Goal: Task Accomplishment & Management: Use online tool/utility

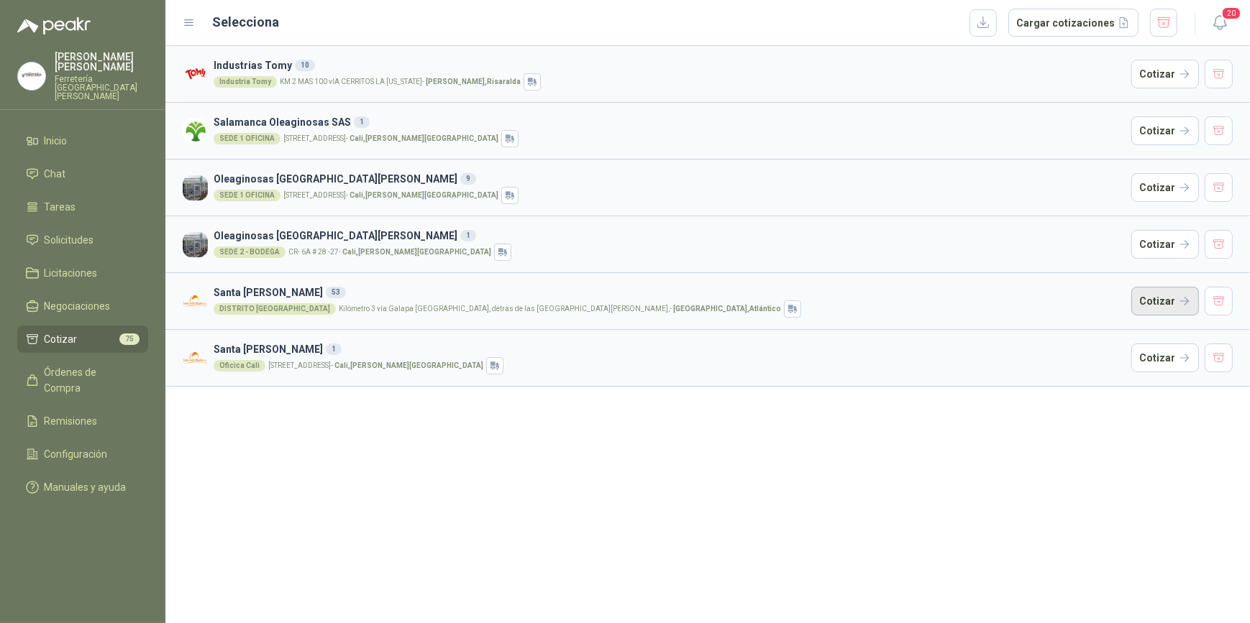
click at [1155, 301] on button "Cotizar" at bounding box center [1165, 301] width 68 height 29
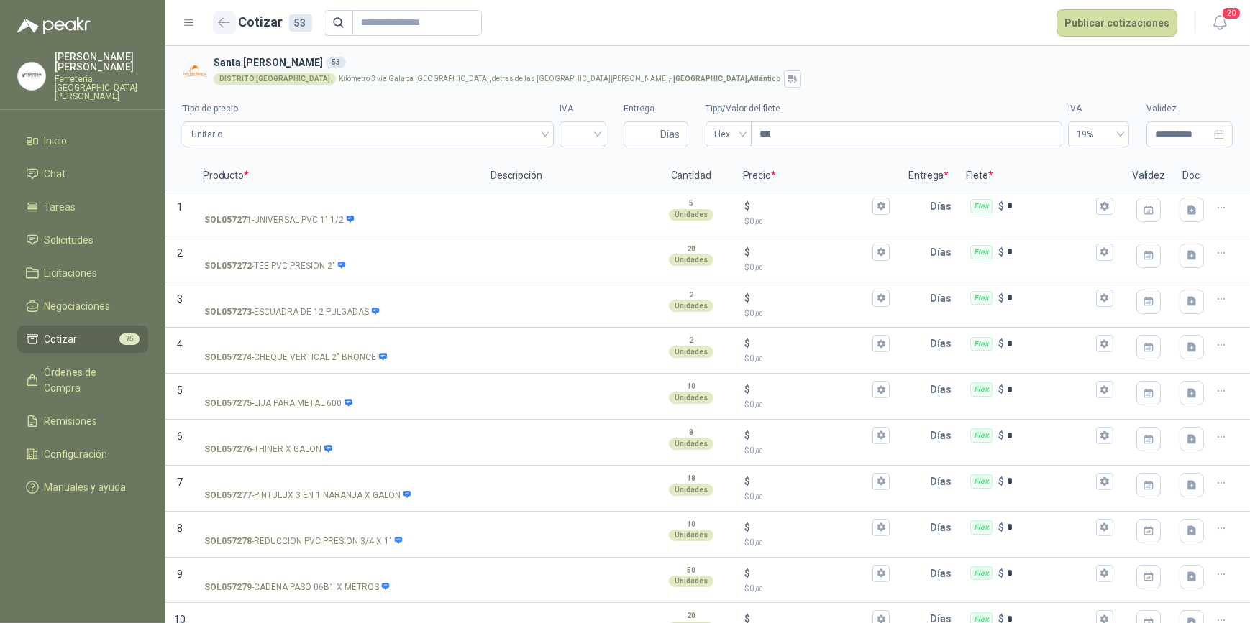
click at [223, 20] on icon "button" at bounding box center [224, 22] width 12 height 11
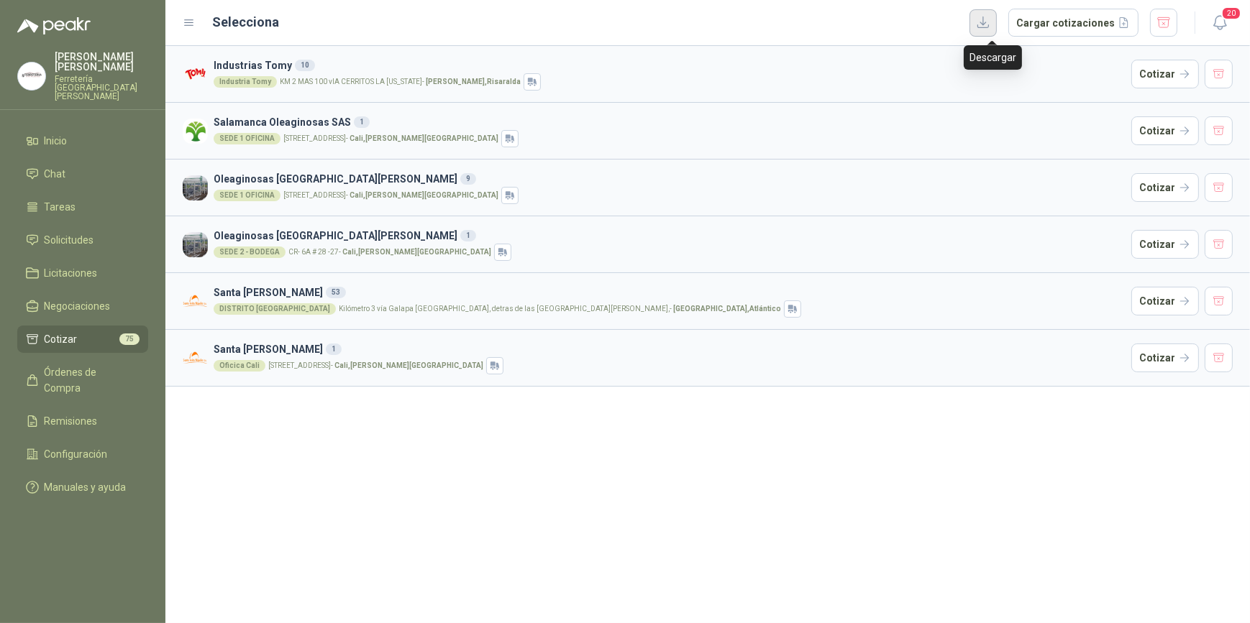
click at [992, 22] on button "button" at bounding box center [982, 22] width 27 height 27
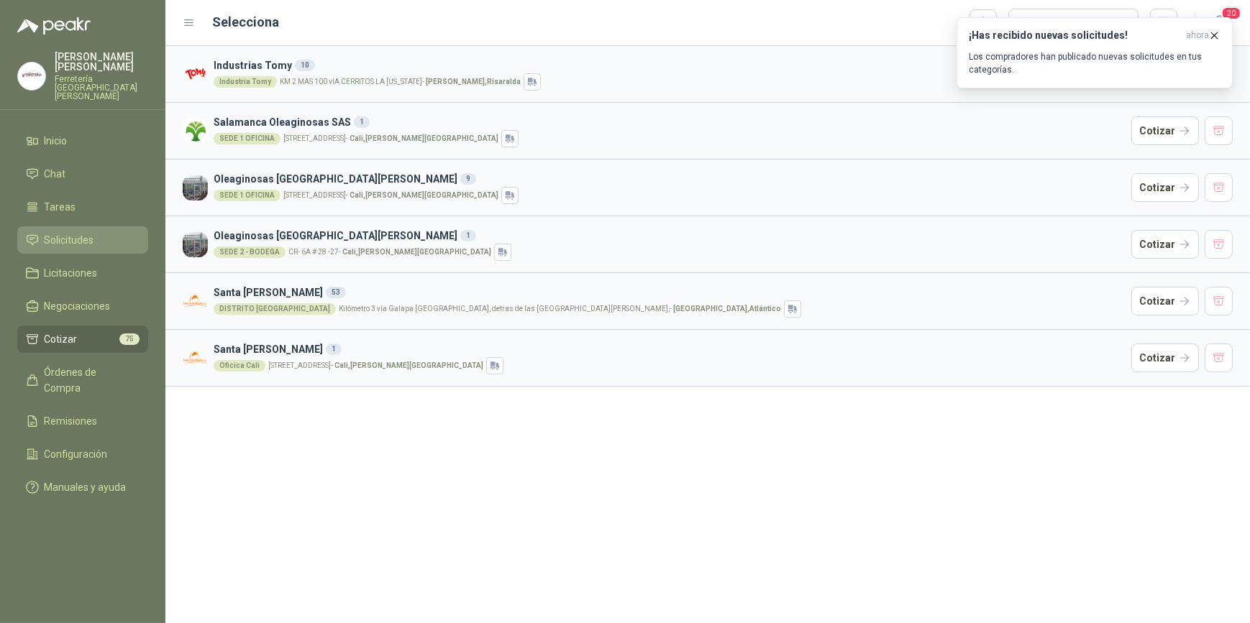
click at [76, 232] on span "Solicitudes" at bounding box center [70, 240] width 50 height 16
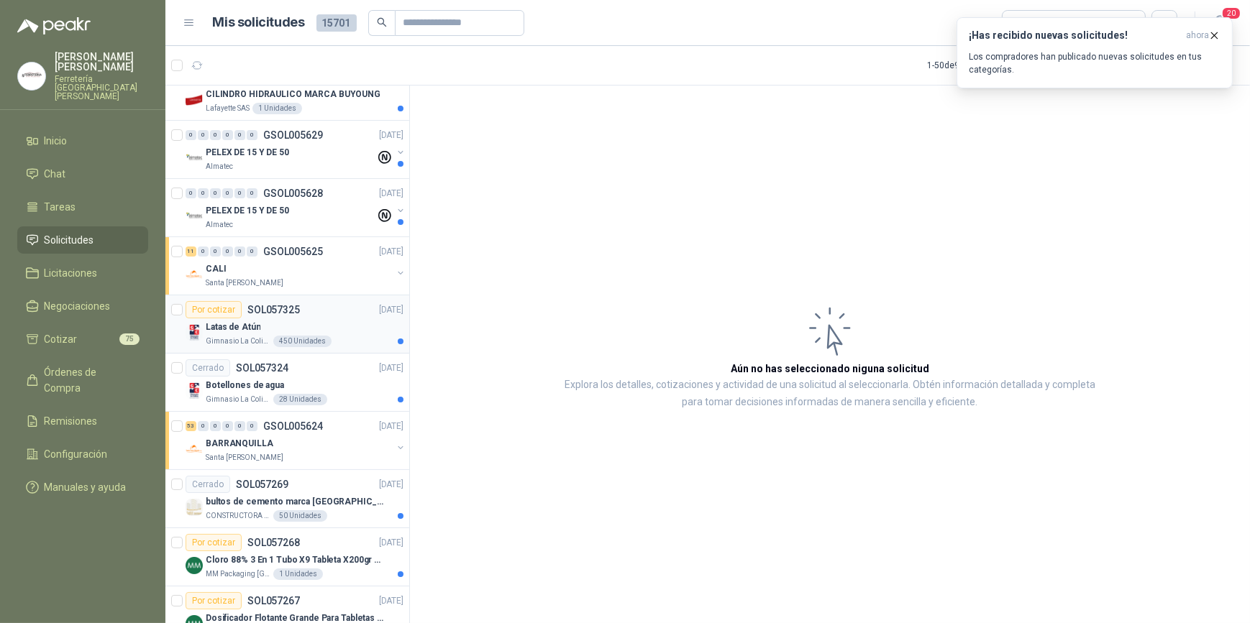
scroll to position [261, 0]
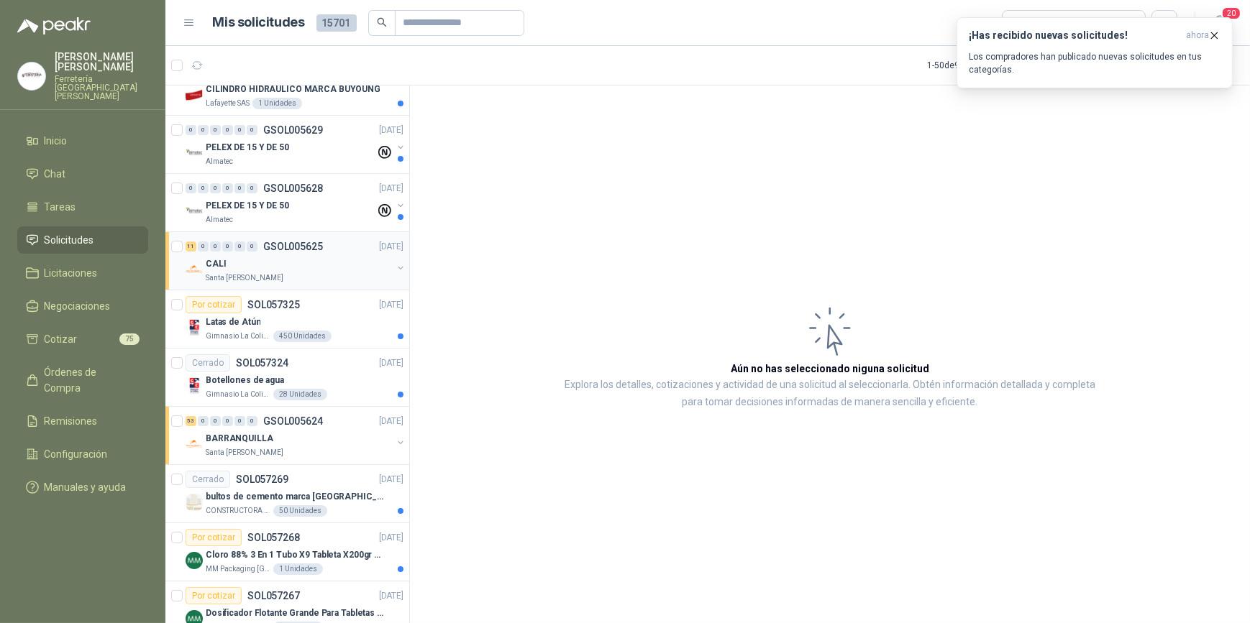
click at [284, 266] on div "CALI" at bounding box center [299, 263] width 186 height 17
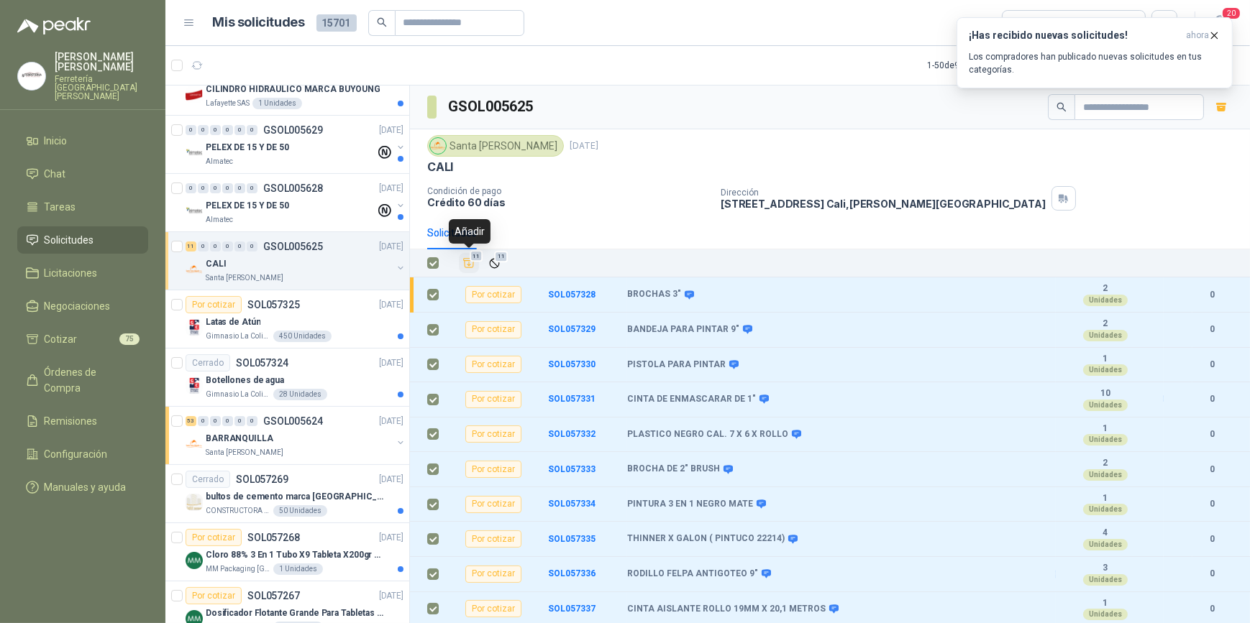
click at [467, 265] on icon "Añadir" at bounding box center [468, 263] width 13 height 13
click at [81, 331] on li "Cotizar 85" at bounding box center [83, 339] width 114 height 16
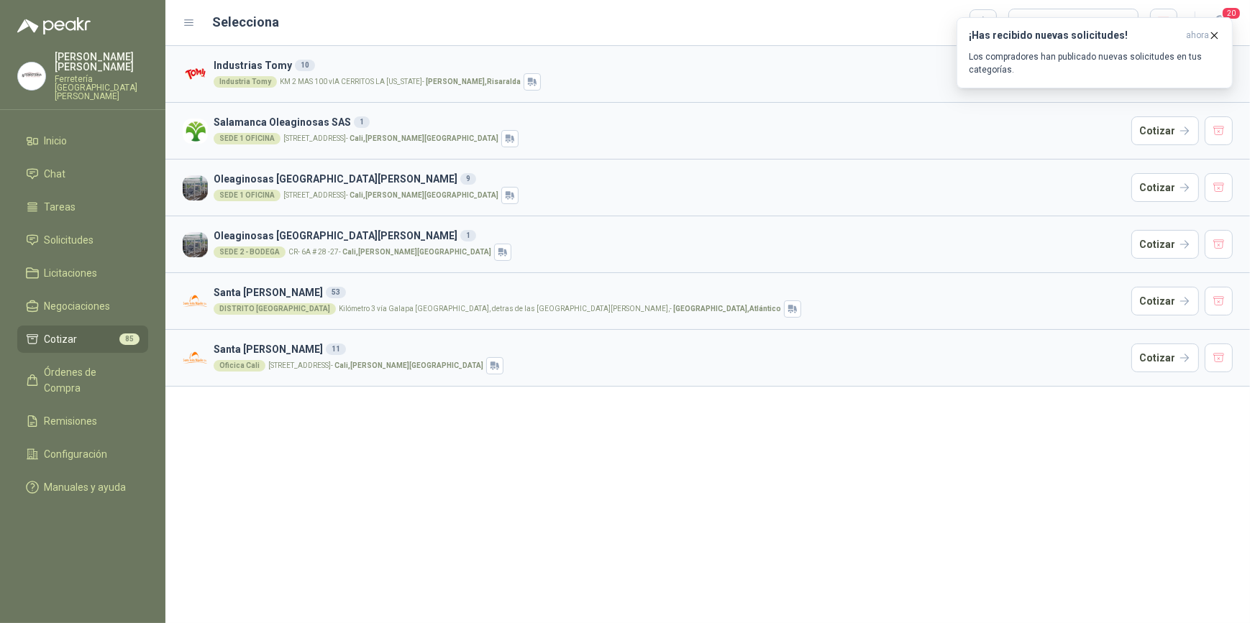
click at [902, 14] on div "Selecciona Cargar cotizaciones" at bounding box center [695, 23] width 965 height 29
click at [1217, 33] on icon "button" at bounding box center [1214, 35] width 12 height 12
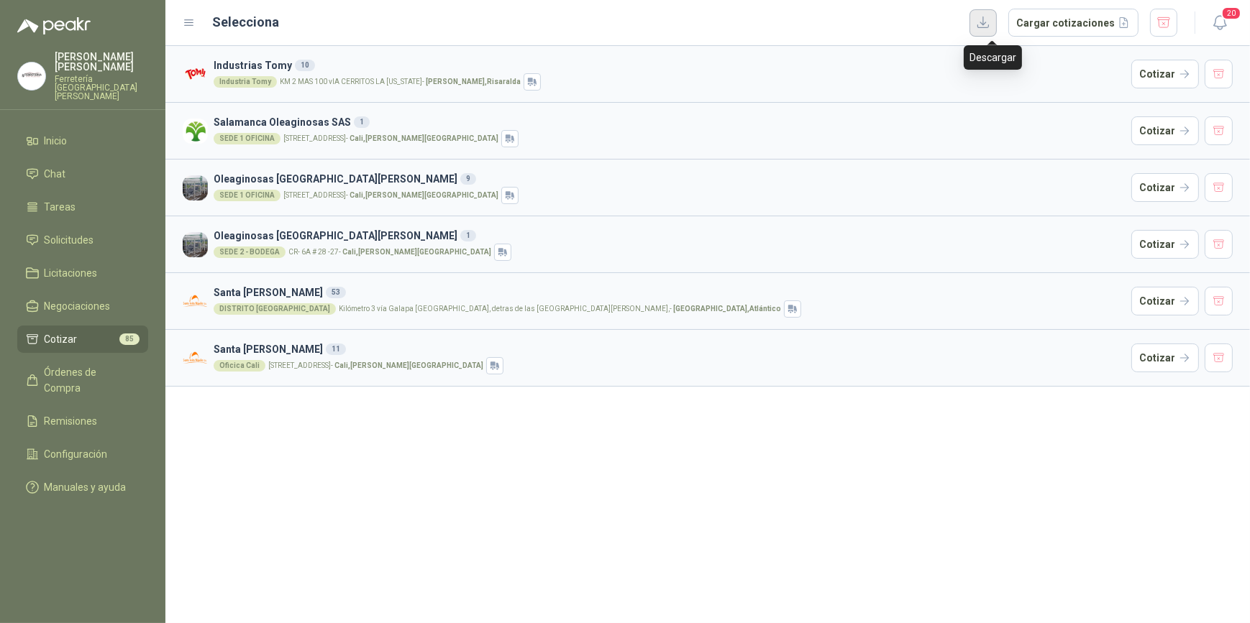
click at [989, 22] on button "button" at bounding box center [982, 22] width 27 height 27
click at [1073, 24] on button "Cargar cotizaciones" at bounding box center [1073, 23] width 130 height 29
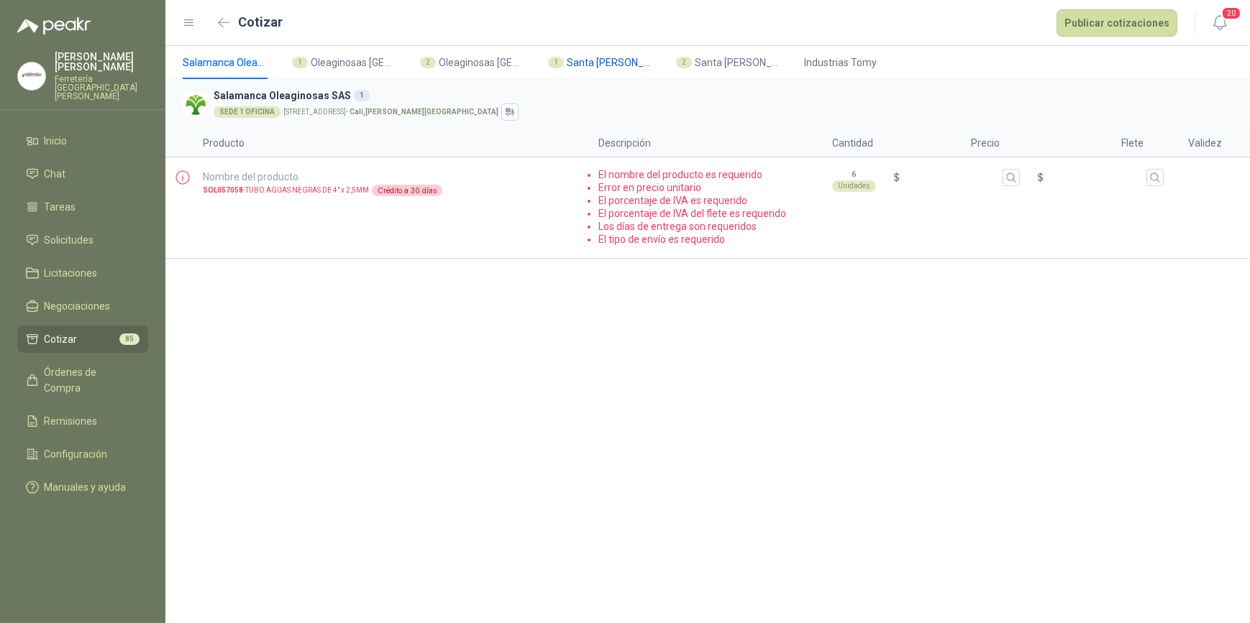
click at [595, 66] on span "Santa [PERSON_NAME]" at bounding box center [610, 63] width 86 height 16
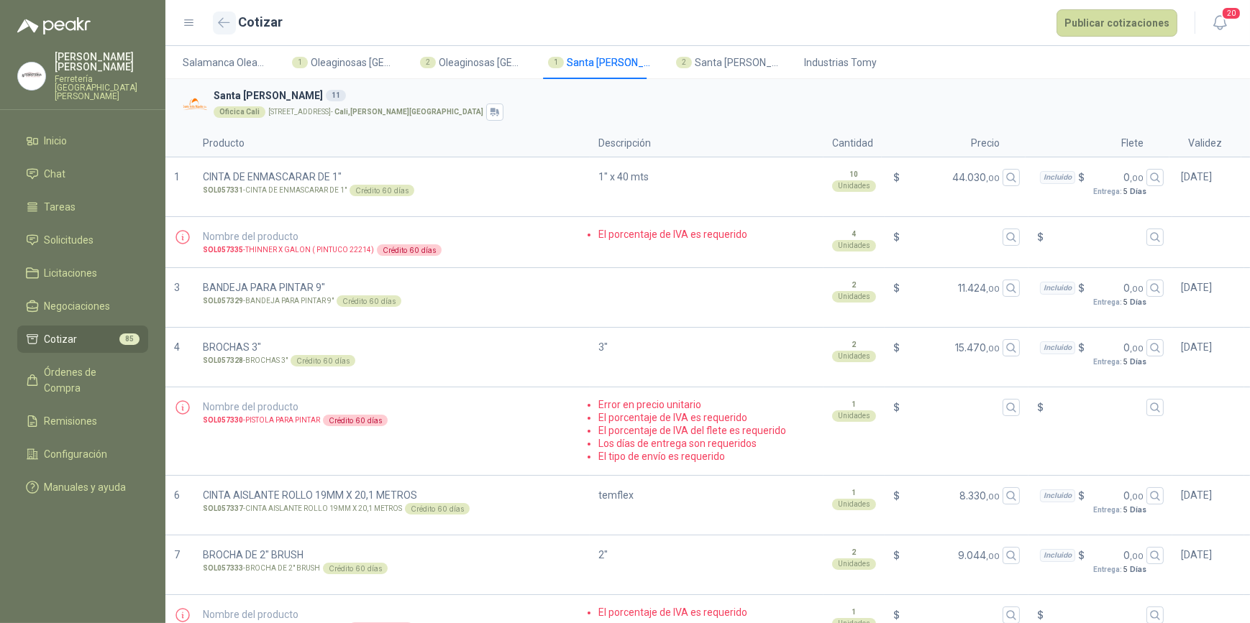
click at [220, 22] on icon "button" at bounding box center [224, 22] width 12 height 11
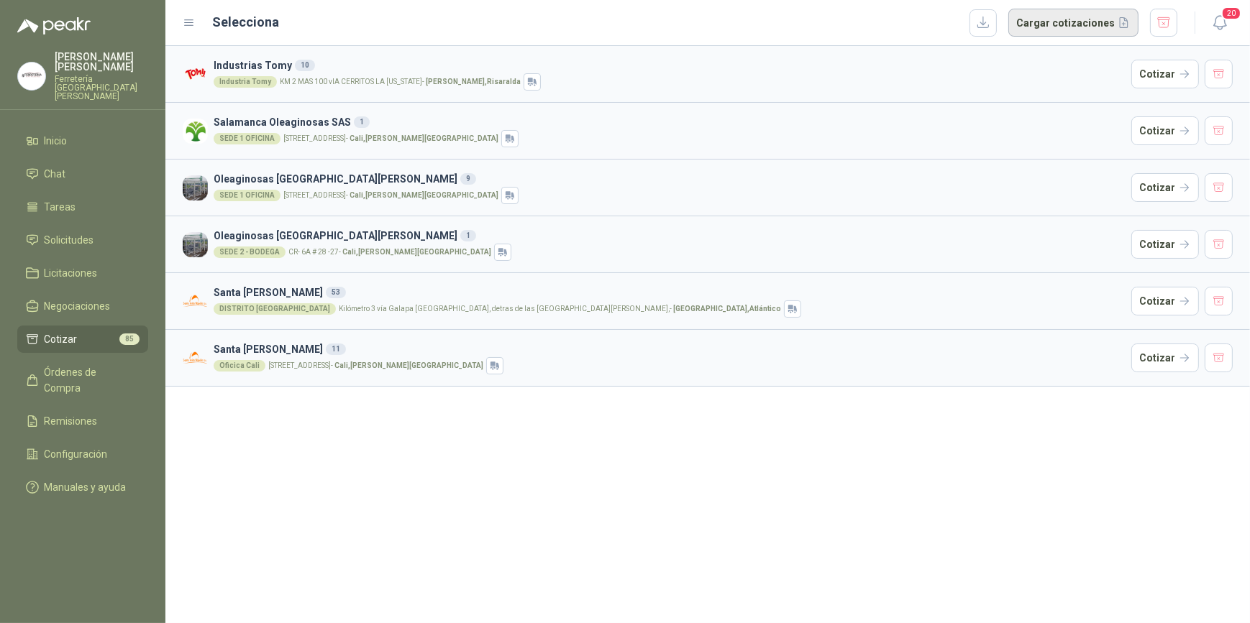
click at [1057, 24] on button "Cargar cotizaciones" at bounding box center [1073, 23] width 130 height 29
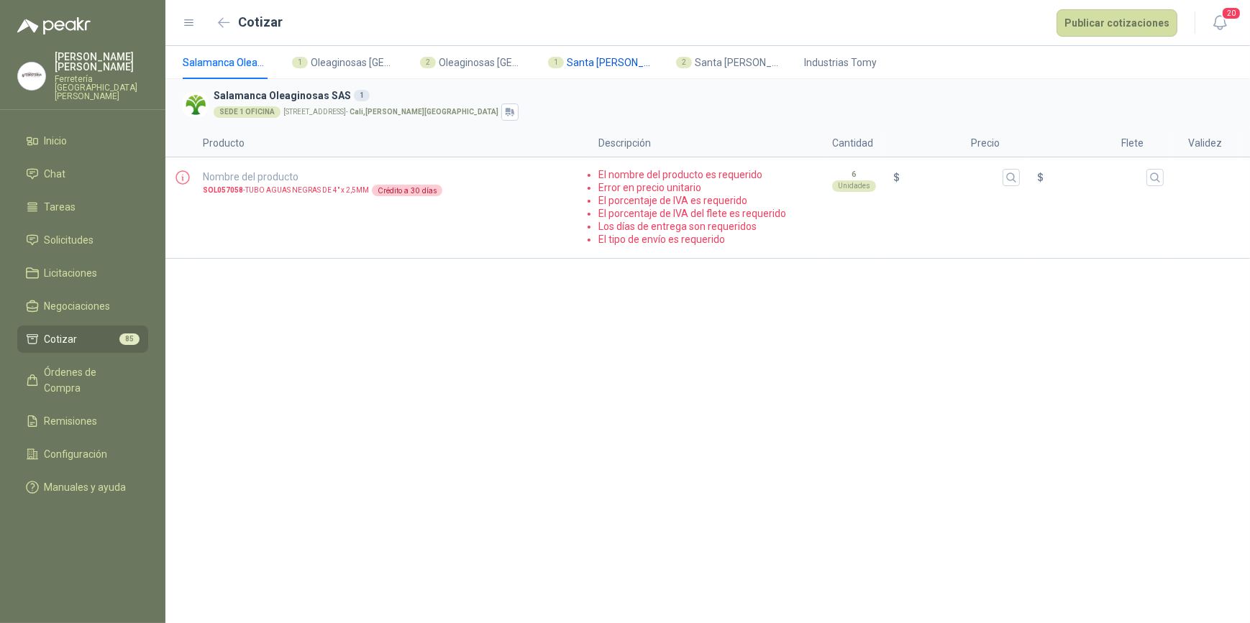
click at [603, 58] on span "Santa [PERSON_NAME]" at bounding box center [610, 63] width 86 height 16
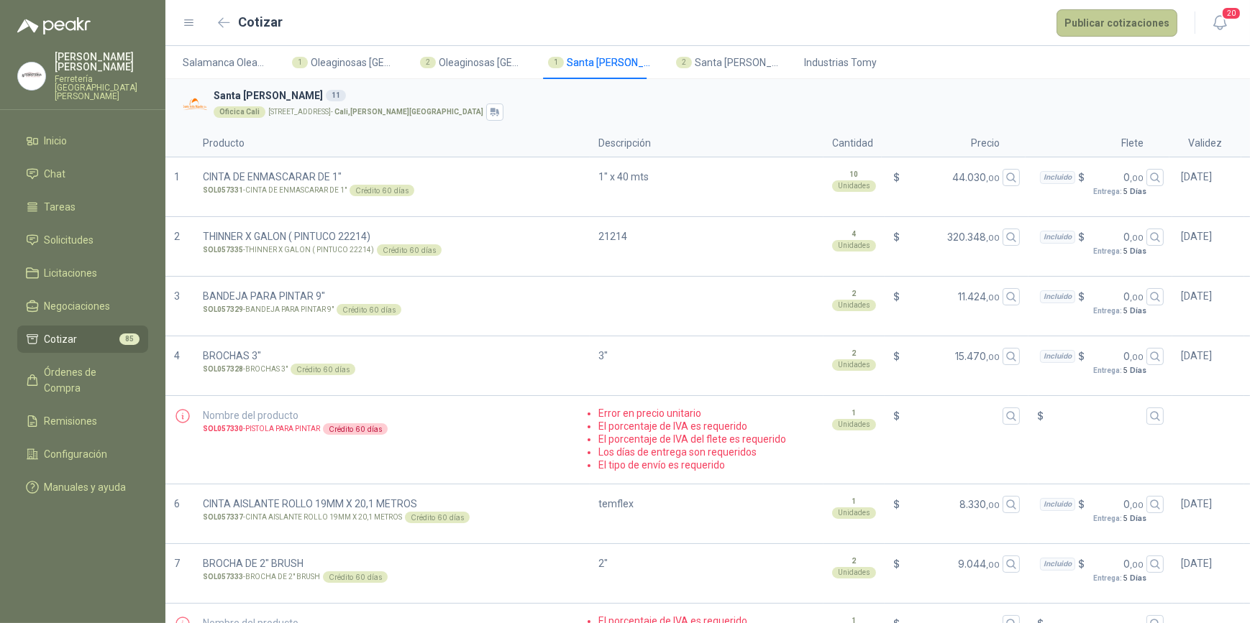
click at [1104, 21] on button "Publicar cotizaciones" at bounding box center [1116, 22] width 121 height 27
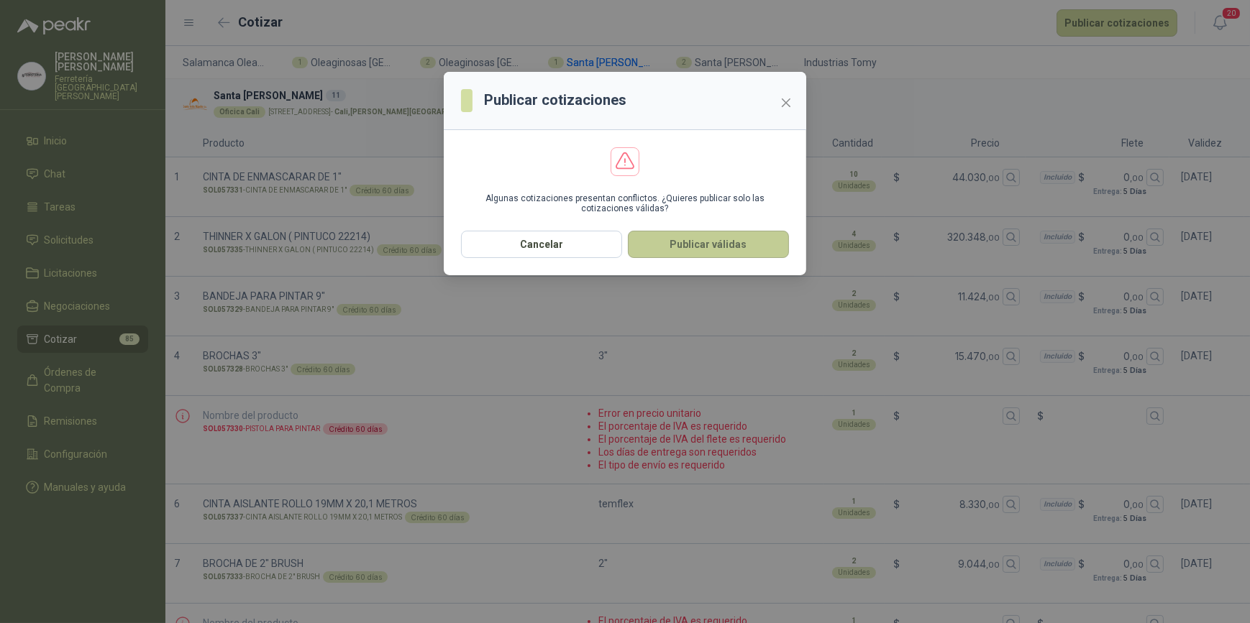
click at [715, 247] on button "Publicar válidas" at bounding box center [708, 244] width 161 height 27
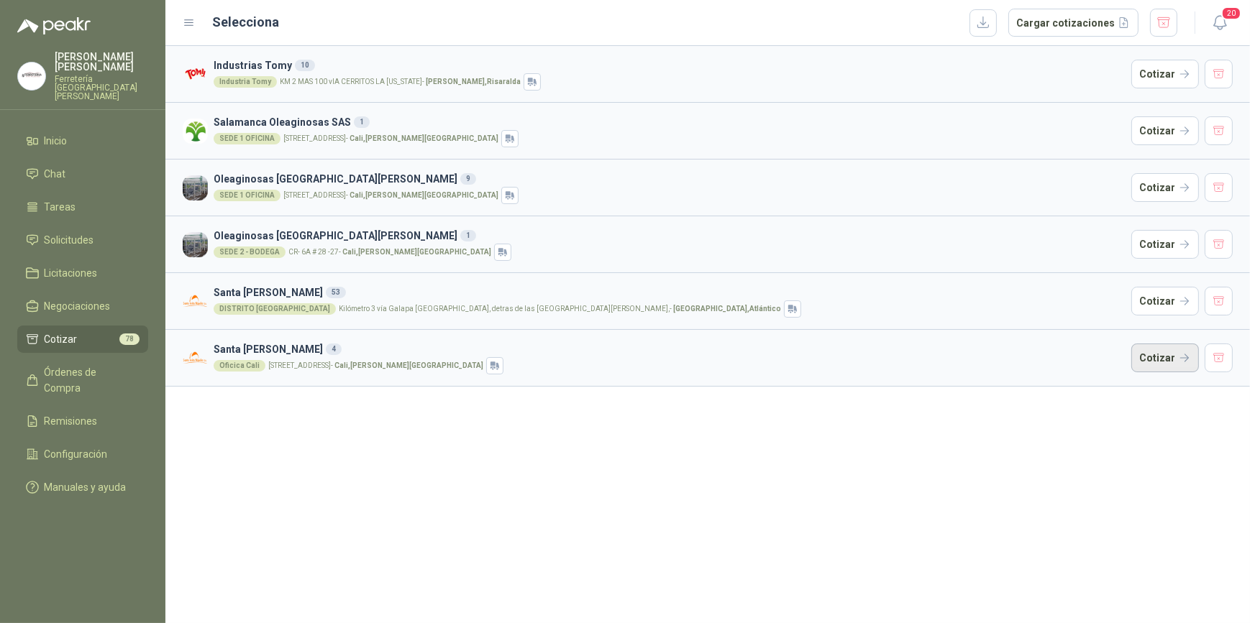
click at [1158, 359] on button "Cotizar" at bounding box center [1165, 358] width 68 height 29
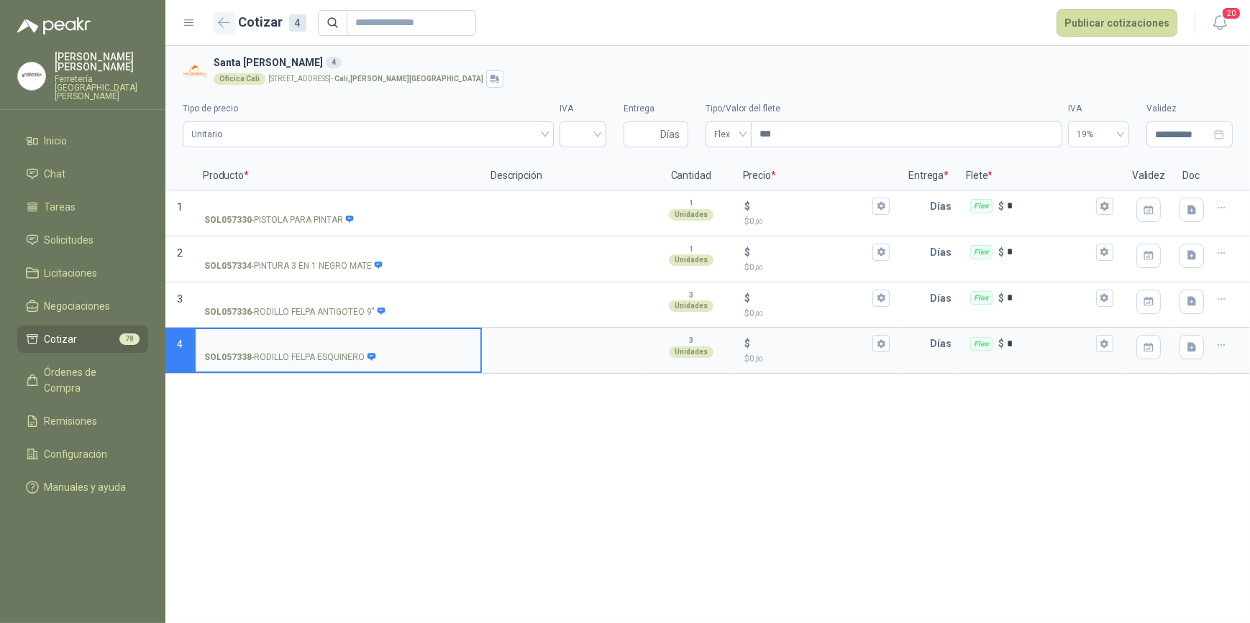
click at [221, 25] on icon "button" at bounding box center [224, 22] width 11 height 9
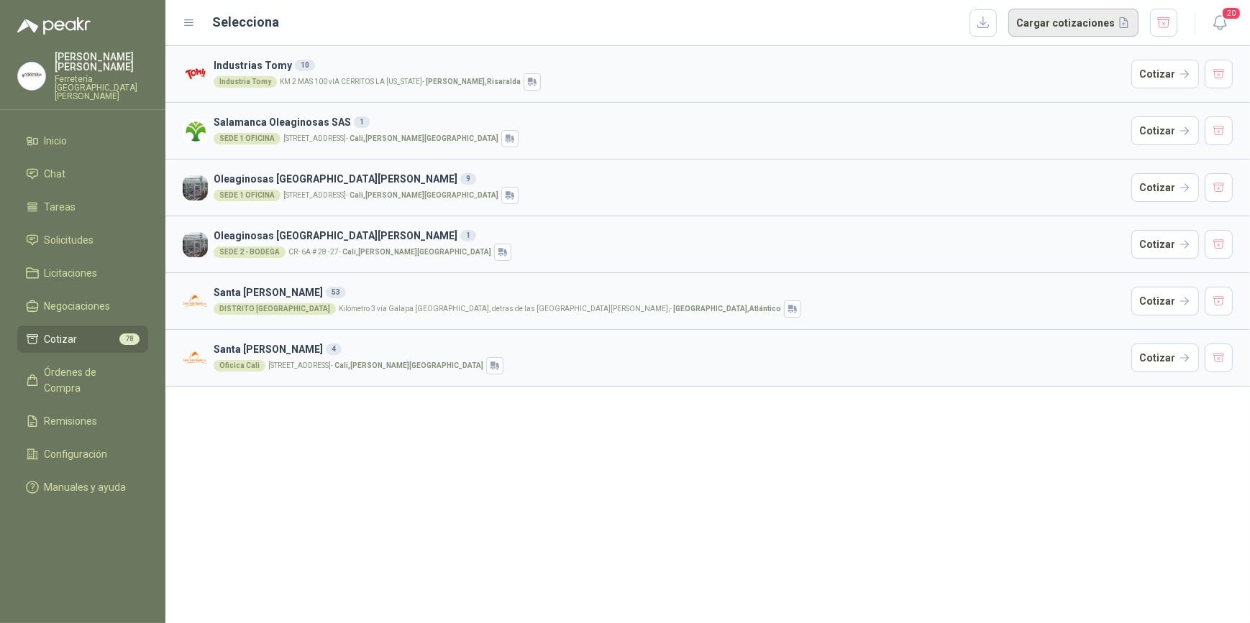
click at [1075, 21] on button "Cargar cotizaciones" at bounding box center [1073, 23] width 130 height 29
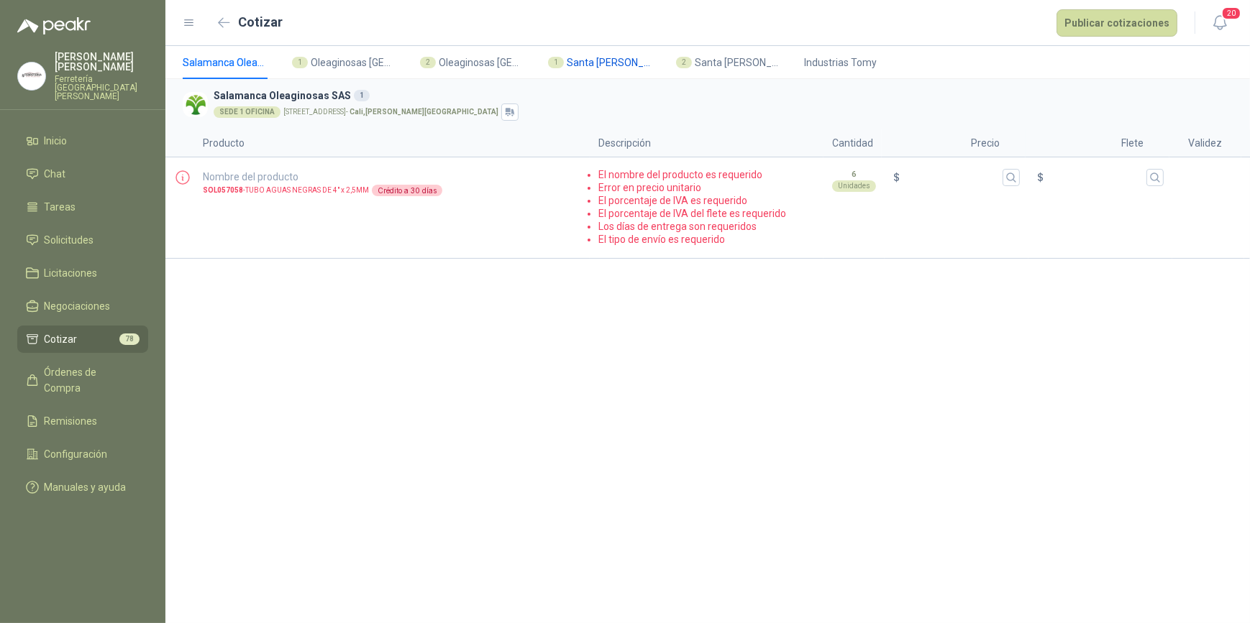
click at [607, 62] on span "Santa [PERSON_NAME]" at bounding box center [610, 63] width 86 height 16
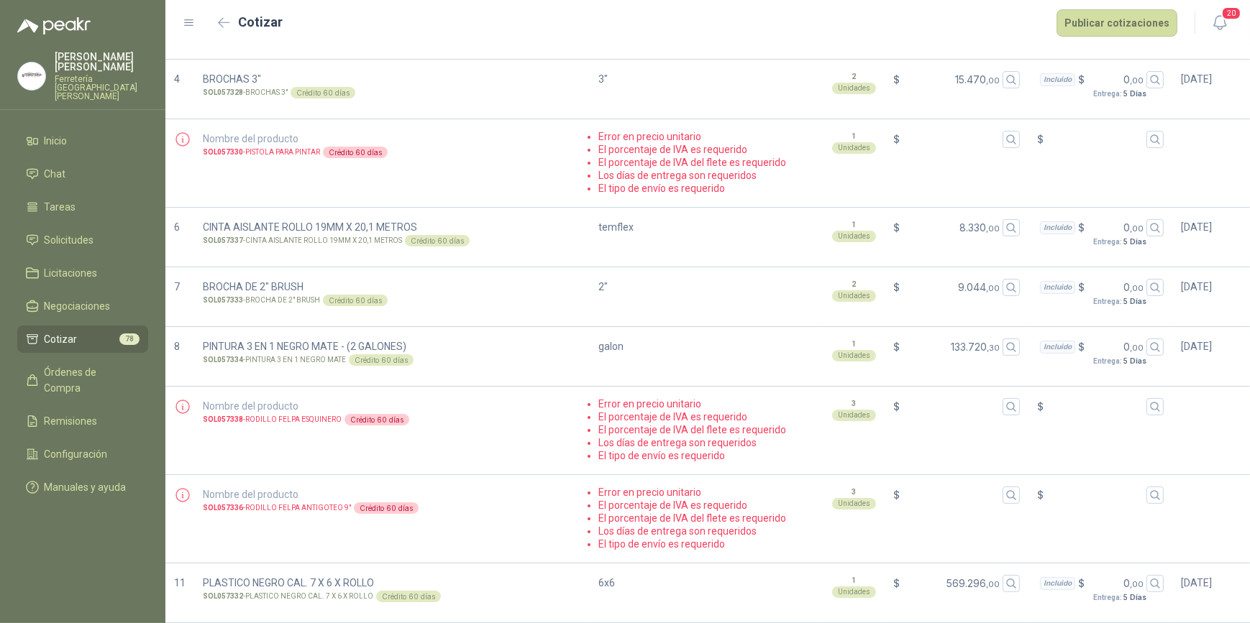
scroll to position [298, 0]
click at [1096, 22] on button "Publicar cotizaciones" at bounding box center [1116, 22] width 121 height 27
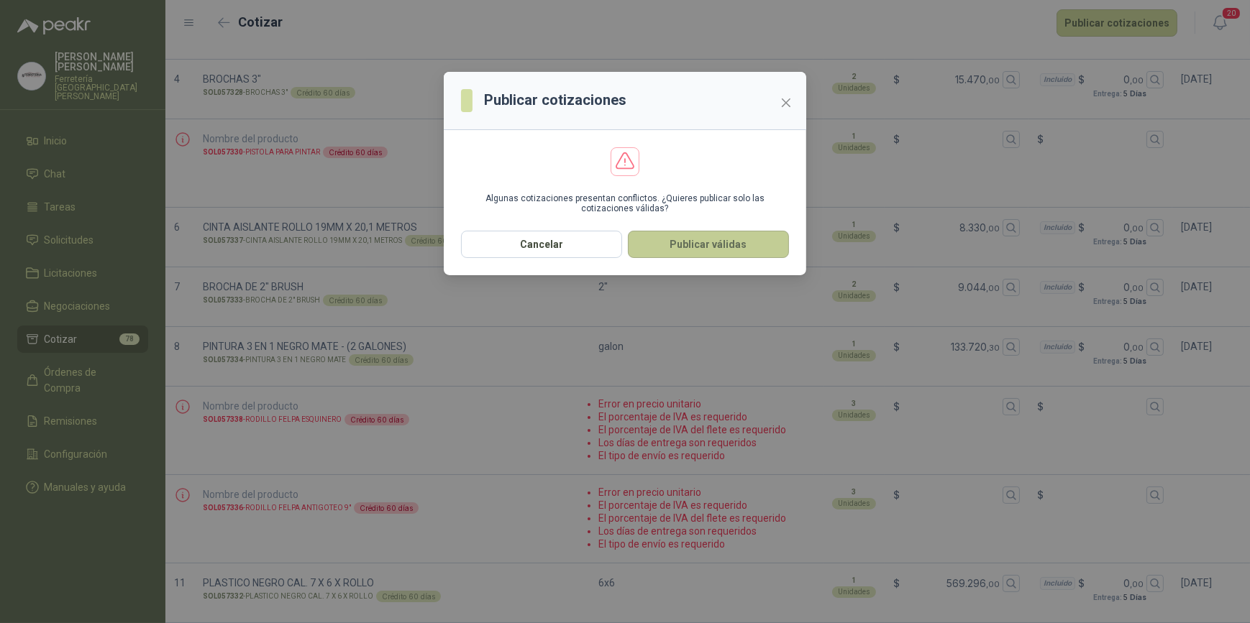
click at [727, 245] on button "Publicar válidas" at bounding box center [708, 244] width 161 height 27
